Goal: Transaction & Acquisition: Purchase product/service

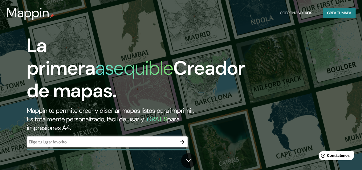
click at [304, 46] on div "La primera asequible Creador de mapas. Mappin te permite crear y diseñar mapas …" at bounding box center [181, 85] width 362 height 170
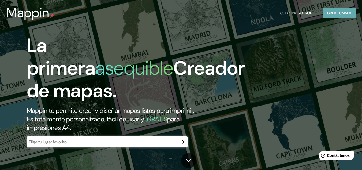
click at [336, 13] on font "Crea tu" at bounding box center [334, 12] width 14 height 5
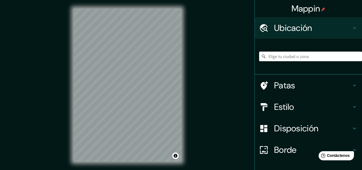
click at [284, 54] on input "Elige tu ciudad o zona" at bounding box center [310, 56] width 103 height 10
click at [269, 57] on input "Jutiapa, [GEOGRAPHIC_DATA], [GEOGRAPHIC_DATA]" at bounding box center [310, 56] width 103 height 10
click at [264, 56] on input "Jutiapa, [GEOGRAPHIC_DATA], [GEOGRAPHIC_DATA]" at bounding box center [310, 56] width 103 height 10
click at [277, 58] on input "Jutiapa, [GEOGRAPHIC_DATA], [GEOGRAPHIC_DATA]" at bounding box center [310, 56] width 103 height 10
click at [264, 57] on input "Jutiapa, [GEOGRAPHIC_DATA], [GEOGRAPHIC_DATA]" at bounding box center [310, 56] width 103 height 10
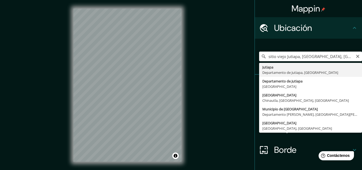
scroll to position [0, 19]
drag, startPoint x: 336, startPoint y: 59, endPoint x: 332, endPoint y: 55, distance: 5.1
click at [332, 55] on input "sitio viejo Jutiapa, [GEOGRAPHIC_DATA], [GEOGRAPHIC_DATA]" at bounding box center [310, 56] width 103 height 10
drag, startPoint x: 326, startPoint y: 55, endPoint x: 279, endPoint y: 60, distance: 47.7
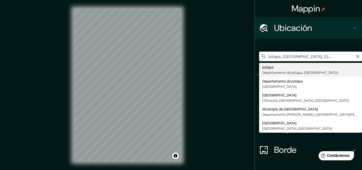
click at [279, 60] on input "sitio viejo Jutiapa, [GEOGRAPHIC_DATA], [GEOGRAPHIC_DATA]" at bounding box center [310, 56] width 103 height 10
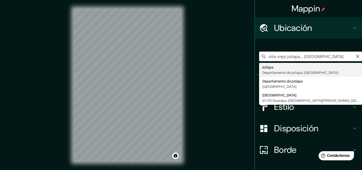
click at [325, 58] on input "sitio viejo Jutiapa, , [GEOGRAPHIC_DATA]" at bounding box center [310, 56] width 103 height 10
click at [327, 59] on input "sitio viejo Jutiapa, , [GEOGRAPHIC_DATA]" at bounding box center [310, 56] width 103 height 10
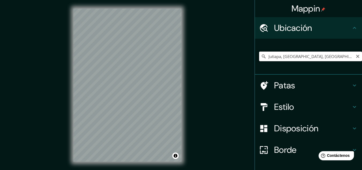
drag, startPoint x: 328, startPoint y: 57, endPoint x: 256, endPoint y: 60, distance: 72.1
click at [259, 60] on input "Jutiapa, [GEOGRAPHIC_DATA], [GEOGRAPHIC_DATA]" at bounding box center [310, 56] width 103 height 10
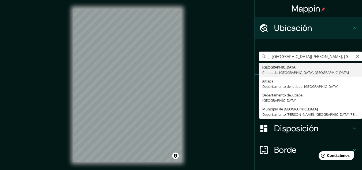
drag, startPoint x: 340, startPoint y: 58, endPoint x: 259, endPoint y: 60, distance: 80.9
click at [259, 60] on input "J, [GEOGRAPHIC_DATA][PERSON_NAME], [GEOGRAPHIC_DATA] J0P 1W0, [GEOGRAPHIC_DATA]" at bounding box center [310, 56] width 103 height 10
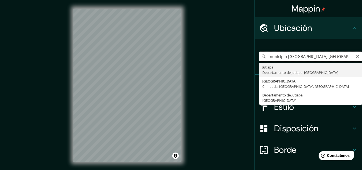
type input "Jutiapa, [GEOGRAPHIC_DATA], [GEOGRAPHIC_DATA]"
